Goal: Task Accomplishment & Management: Complete application form

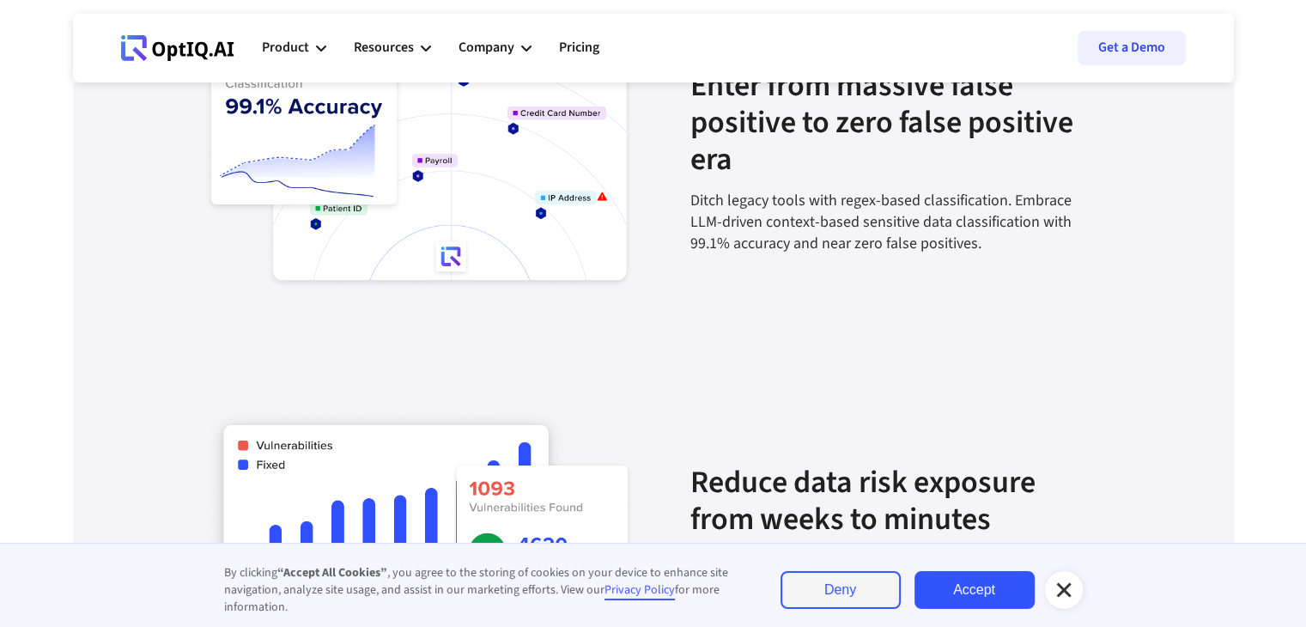
scroll to position [2152, 0]
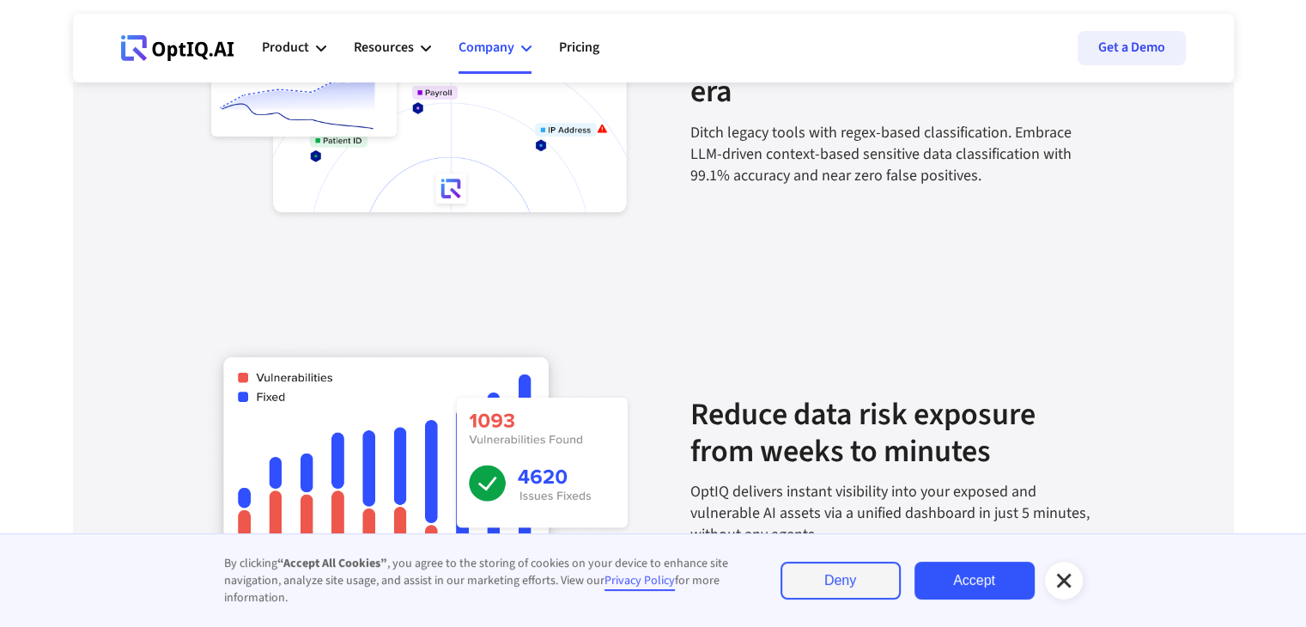
drag, startPoint x: 789, startPoint y: 126, endPoint x: 519, endPoint y: 39, distance: 283.5
click at [519, 39] on div "Company" at bounding box center [494, 48] width 73 height 52
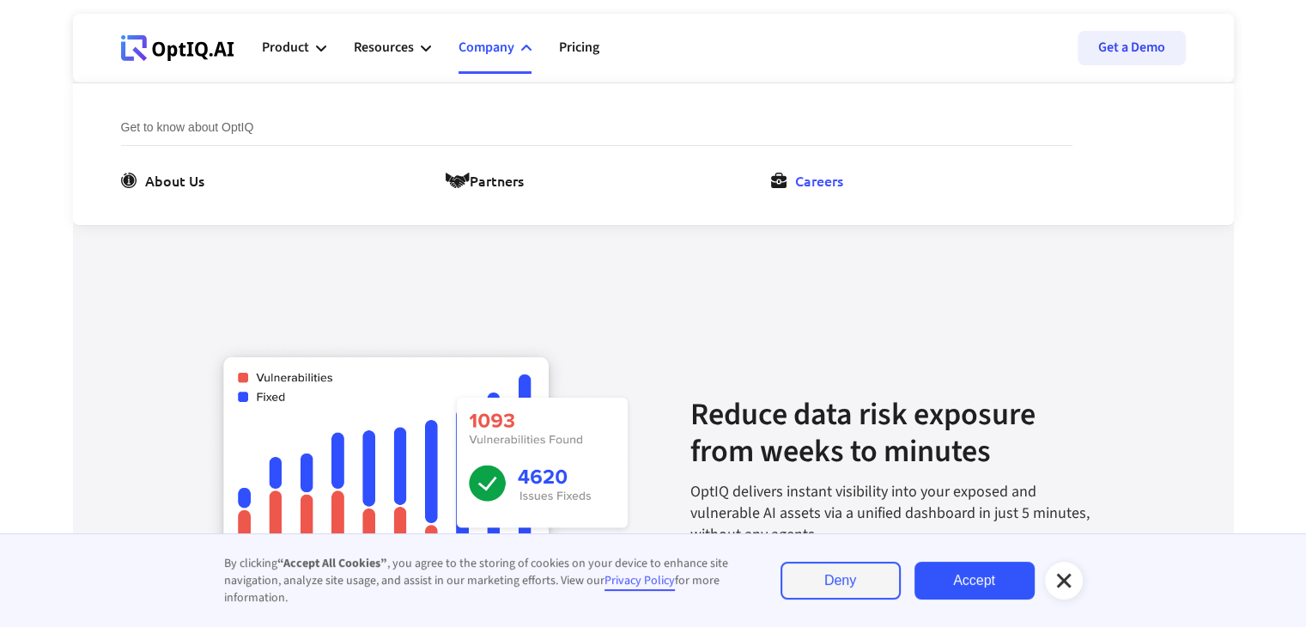
click at [804, 173] on div "Careers" at bounding box center [819, 180] width 48 height 21
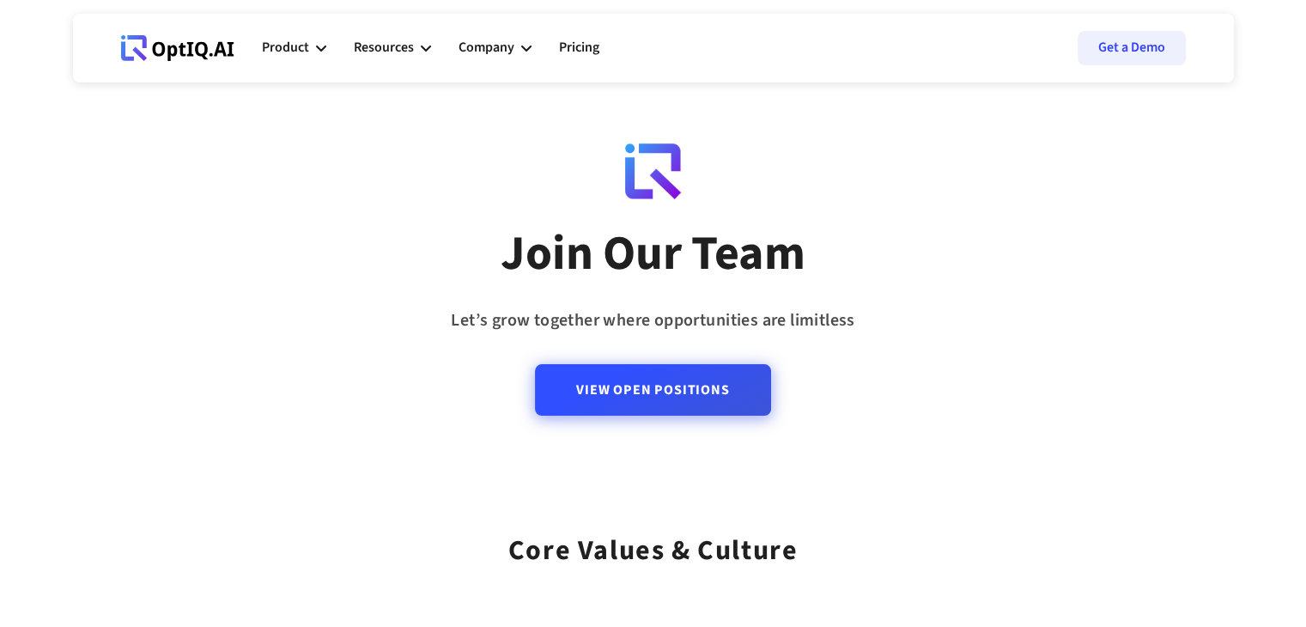
click at [685, 399] on link "View Open Positions" at bounding box center [652, 390] width 235 height 52
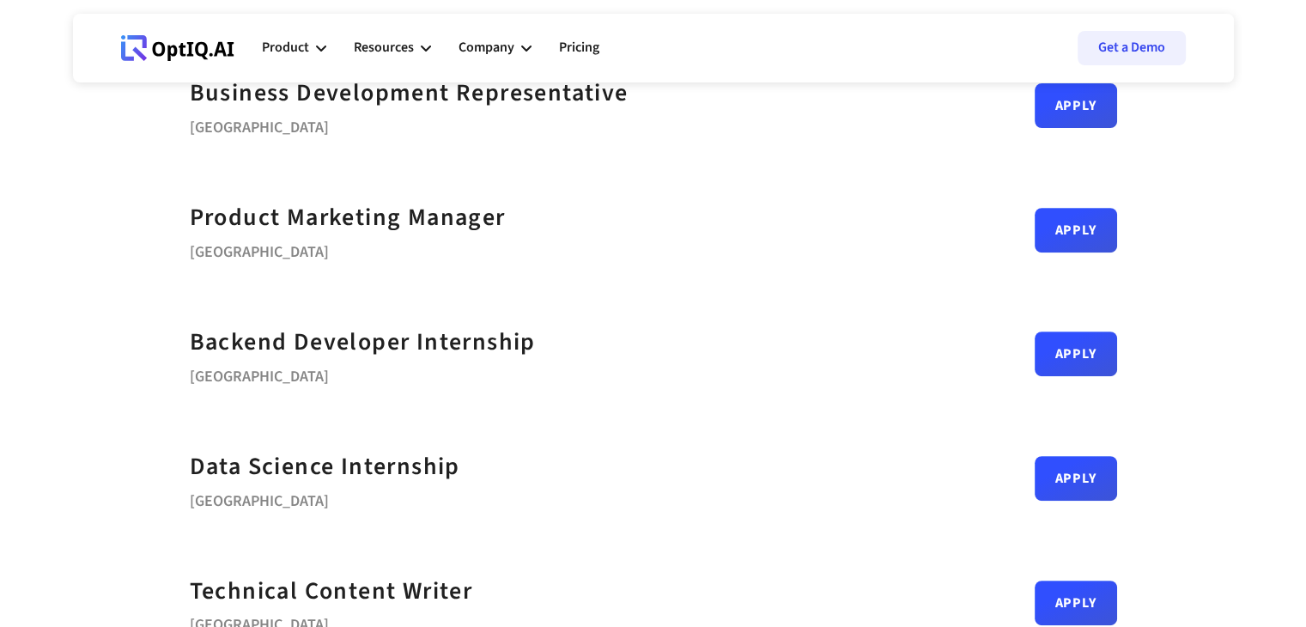
scroll to position [656, 0]
click at [507, 358] on strong "Backend Developer Internship" at bounding box center [363, 342] width 346 height 34
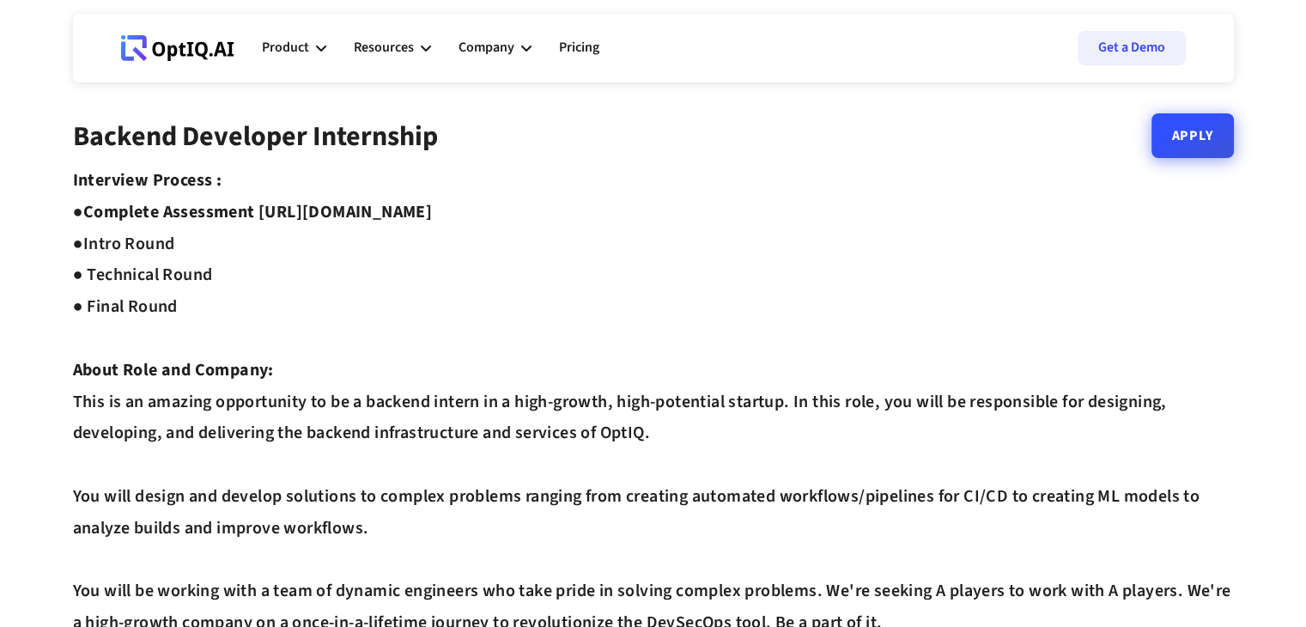
click at [1204, 154] on link "Apply" at bounding box center [1192, 135] width 82 height 45
